Goal: Information Seeking & Learning: Understand process/instructions

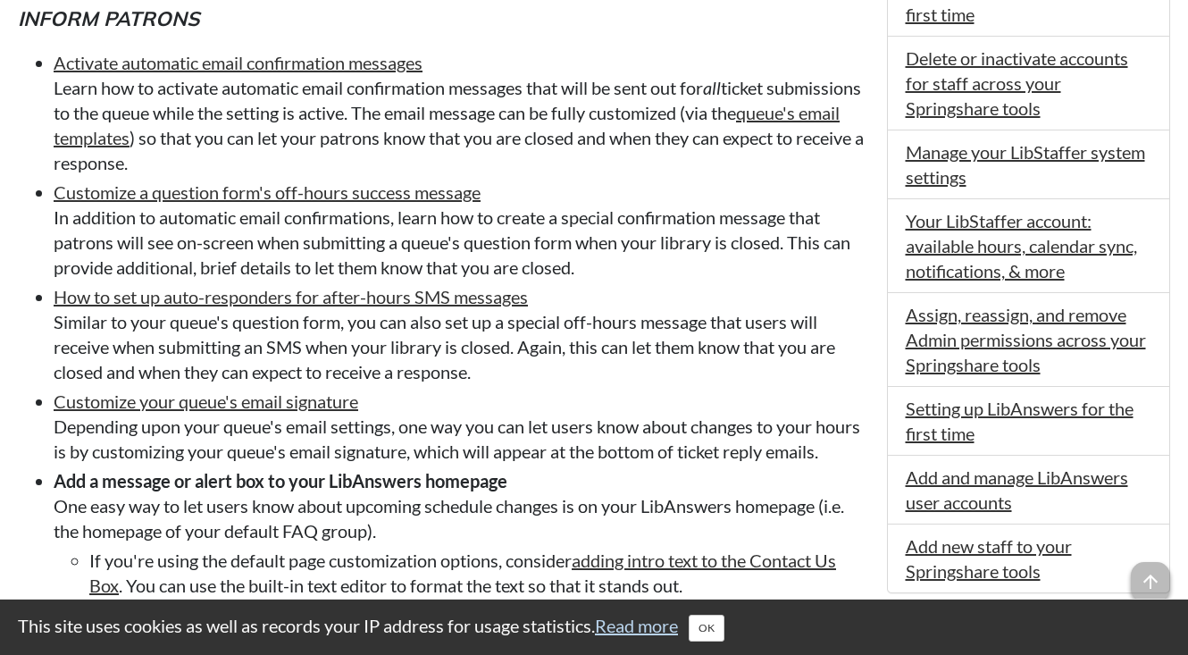
scroll to position [991, 0]
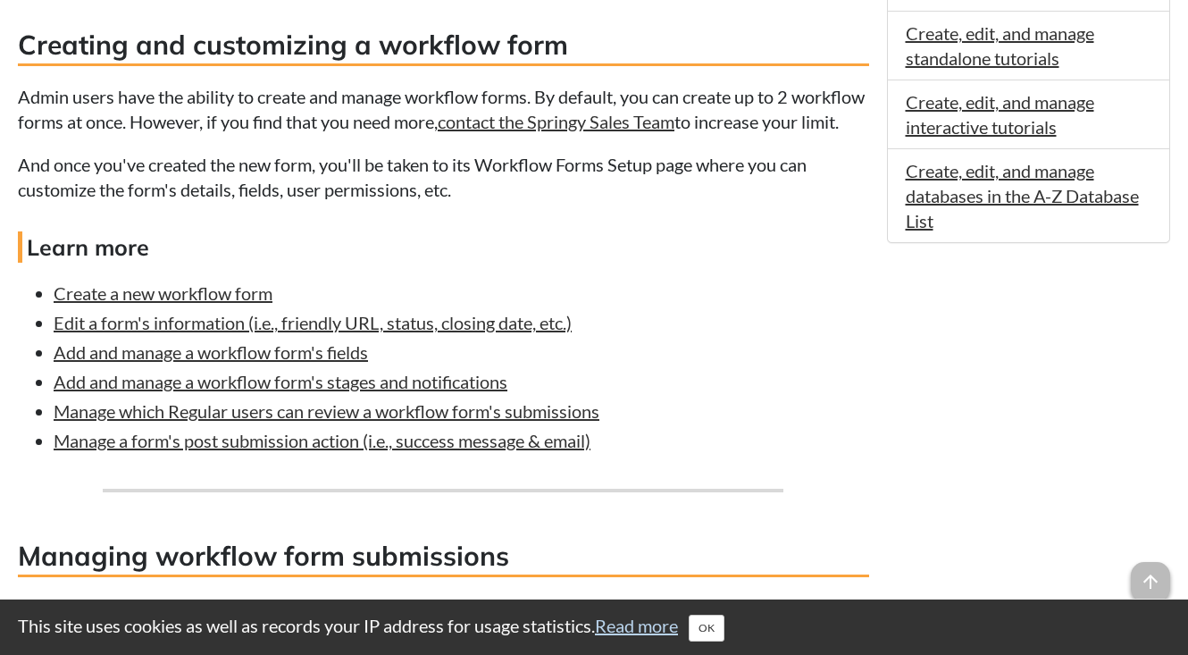
scroll to position [1282, 0]
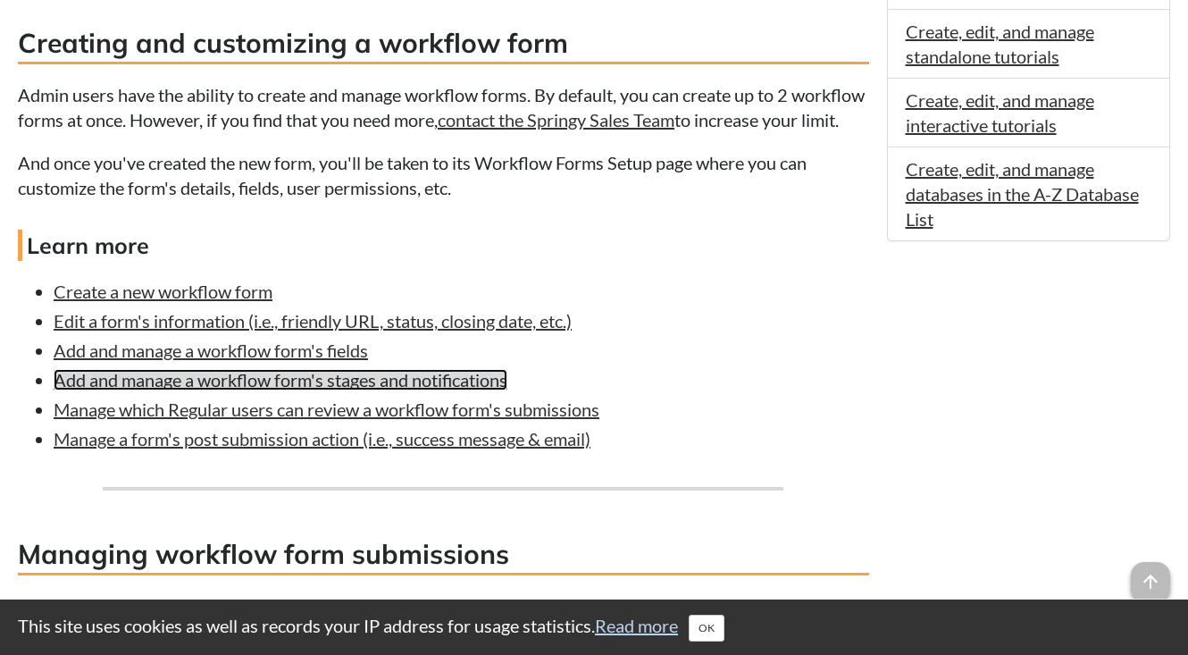
click at [295, 390] on link "Add and manage a workflow form's stages and notifications" at bounding box center [281, 379] width 454 height 21
